Goal: Task Accomplishment & Management: Manage account settings

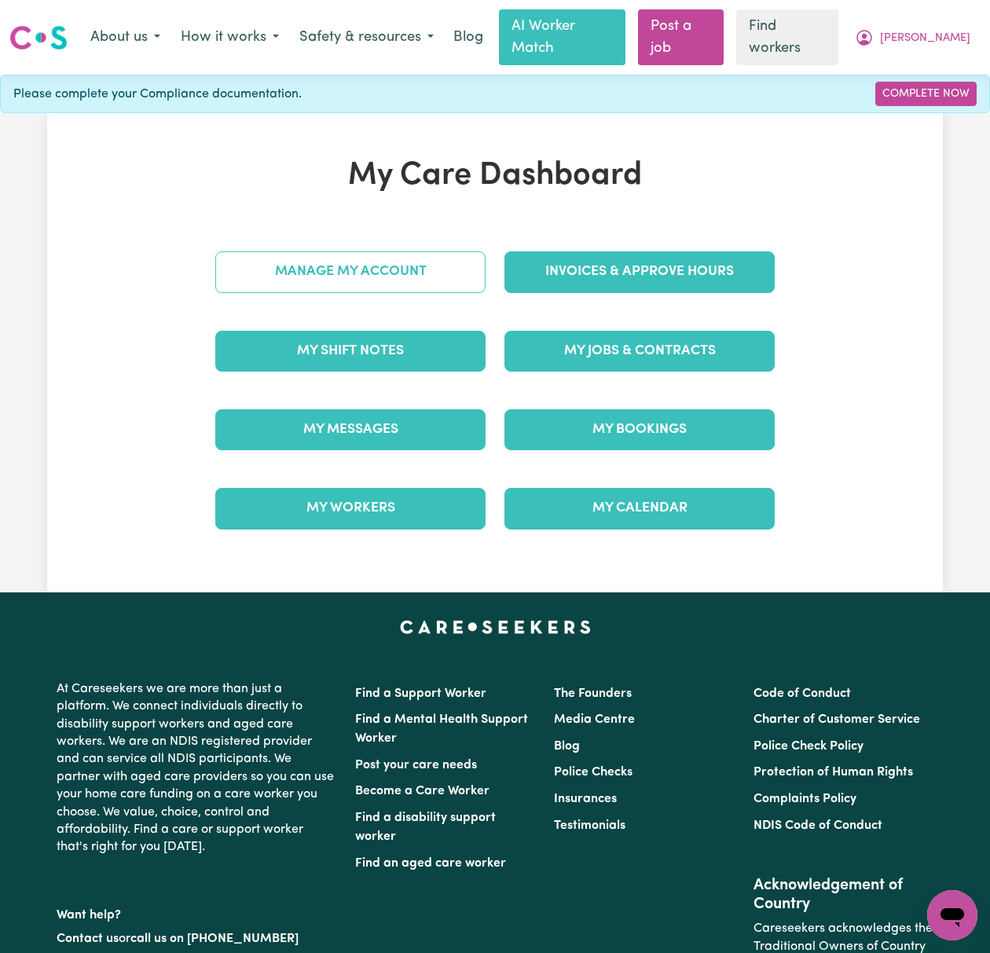
click at [454, 251] on link "Manage My Account" at bounding box center [350, 271] width 270 height 41
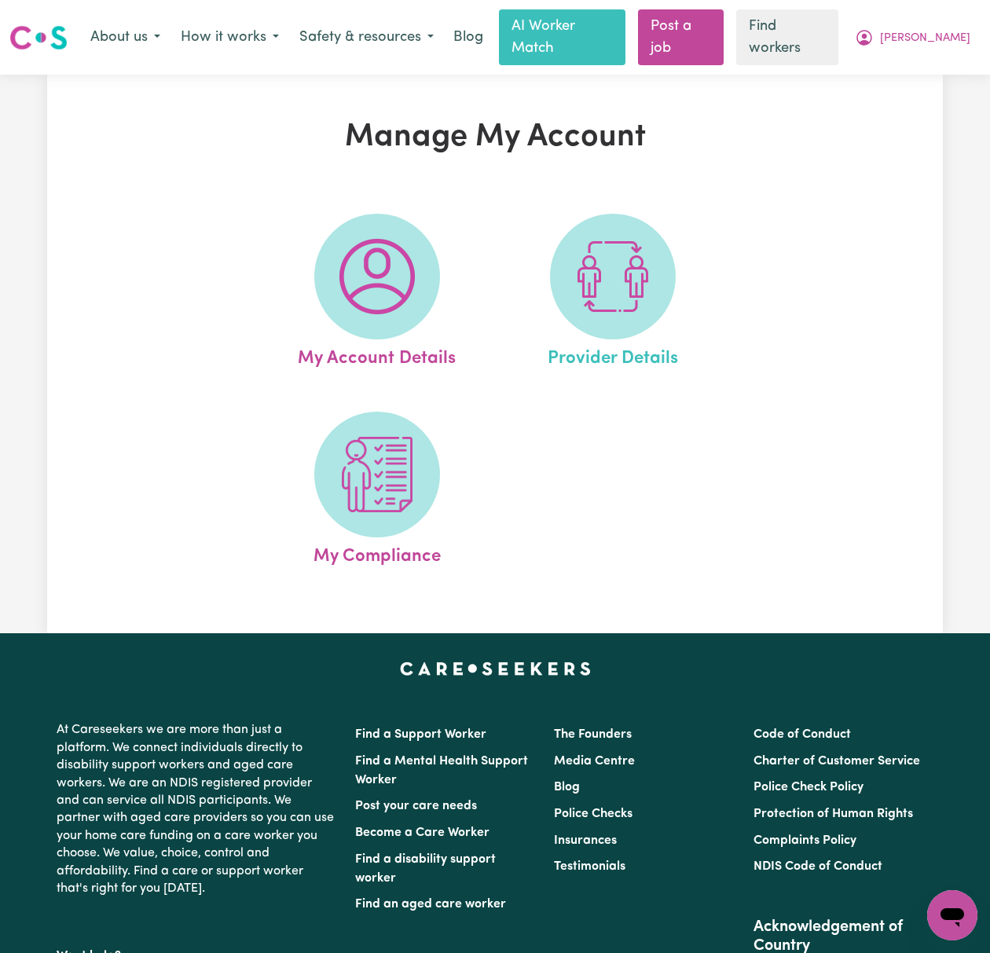
click at [703, 296] on link "Provider Details" at bounding box center [613, 293] width 226 height 159
select select "AGED_HOME_CARE"
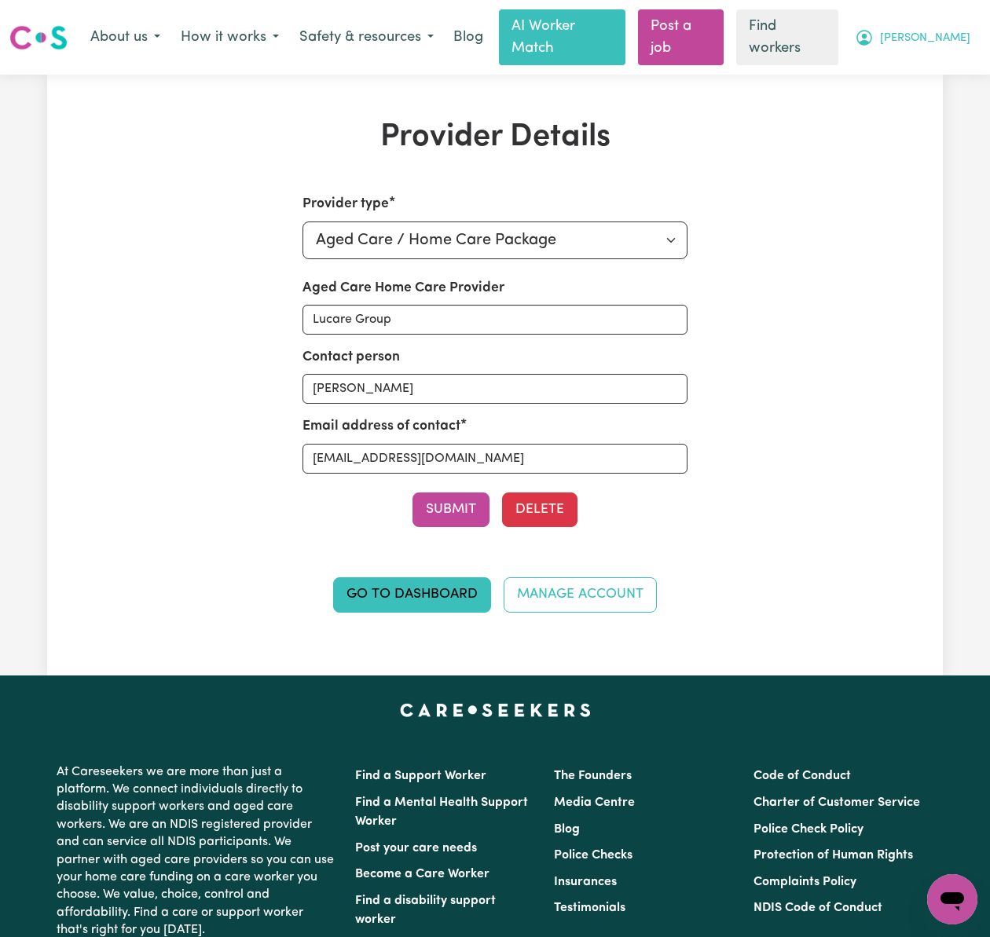
click at [959, 30] on span "[PERSON_NAME]" at bounding box center [925, 38] width 90 height 17
click at [950, 101] on link "Logout" at bounding box center [918, 101] width 124 height 30
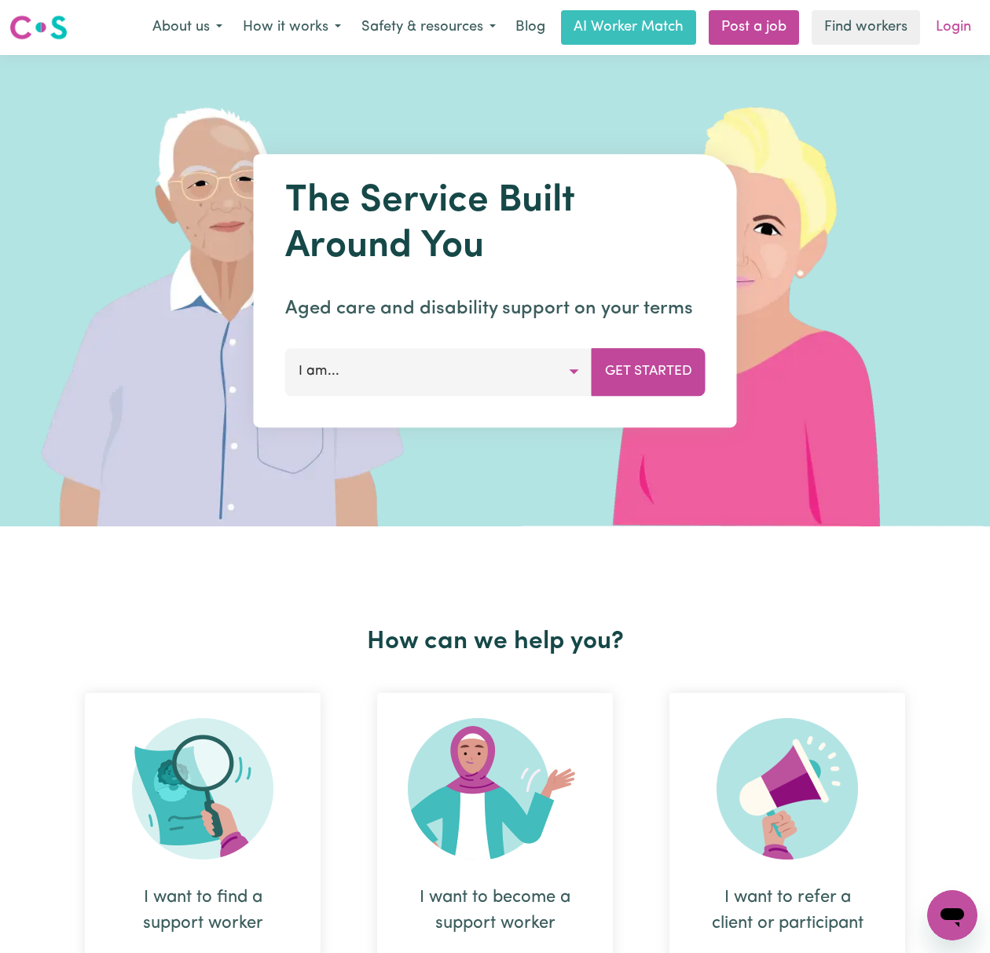
click at [947, 20] on link "Login" at bounding box center [953, 27] width 54 height 35
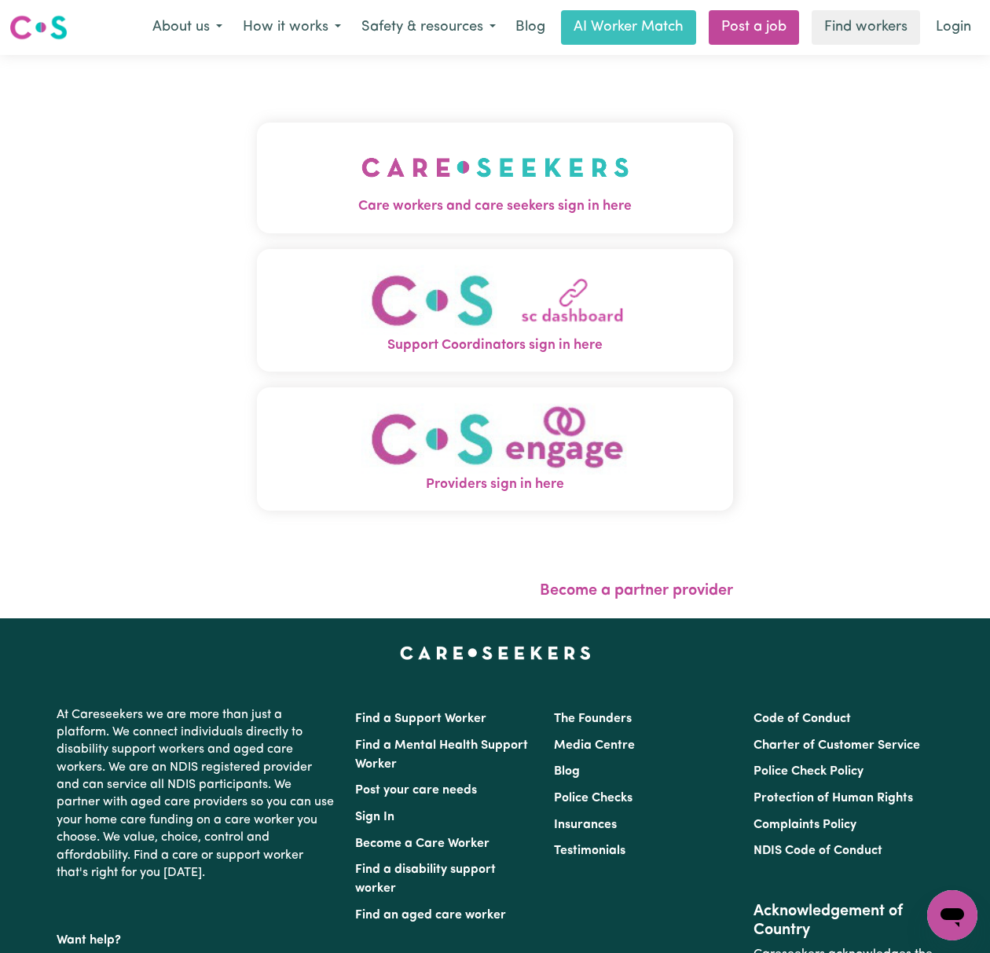
click at [446, 167] on img "Care workers and care seekers sign in here" at bounding box center [495, 167] width 268 height 58
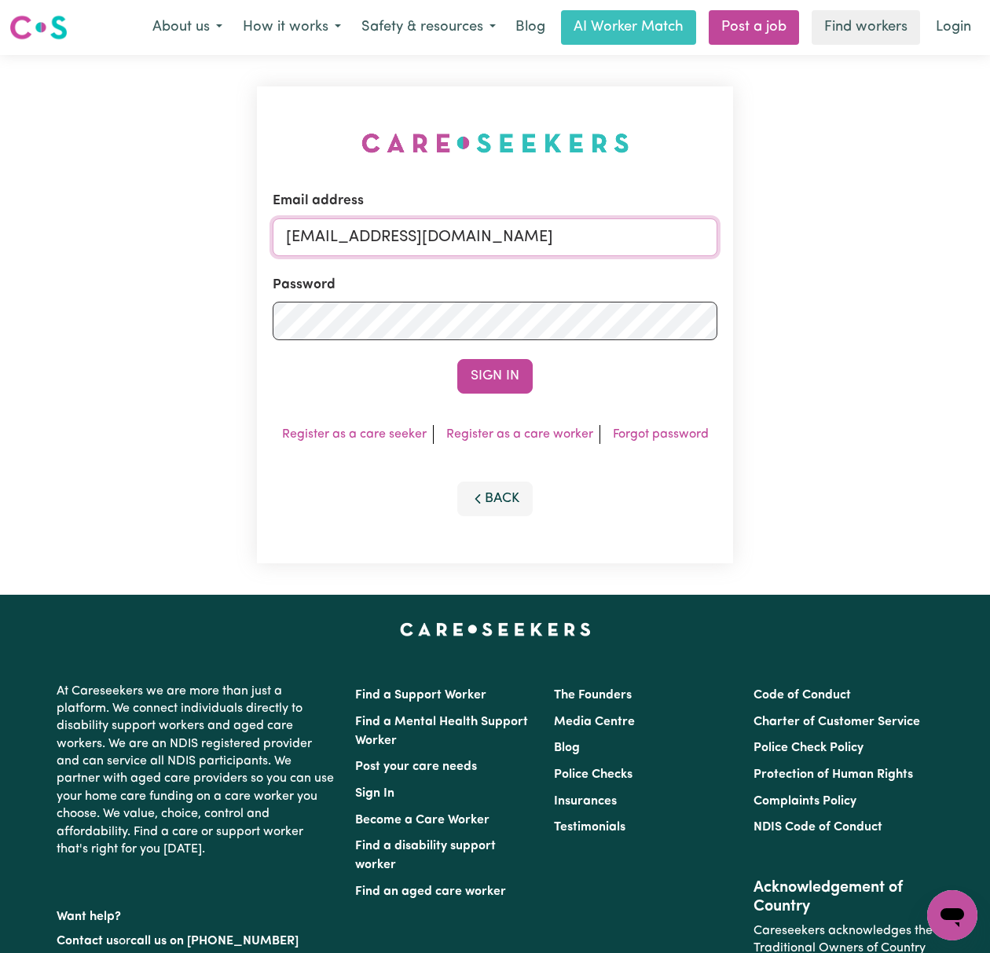
click at [393, 242] on input "[EMAIL_ADDRESS][DOMAIN_NAME]" at bounding box center [495, 237] width 445 height 38
drag, startPoint x: 366, startPoint y: 233, endPoint x: 1029, endPoint y: 234, distance: 663.2
click at [989, 234] on html "Menu About us How it works Safety & resources Blog AI Worker Match Post a job F…" at bounding box center [495, 635] width 990 height 1271
type input "[EMAIL_ADDRESS][DOMAIN_NAME]"
click at [457, 359] on button "Sign In" at bounding box center [494, 376] width 75 height 35
